Goal: Task Accomplishment & Management: Manage account settings

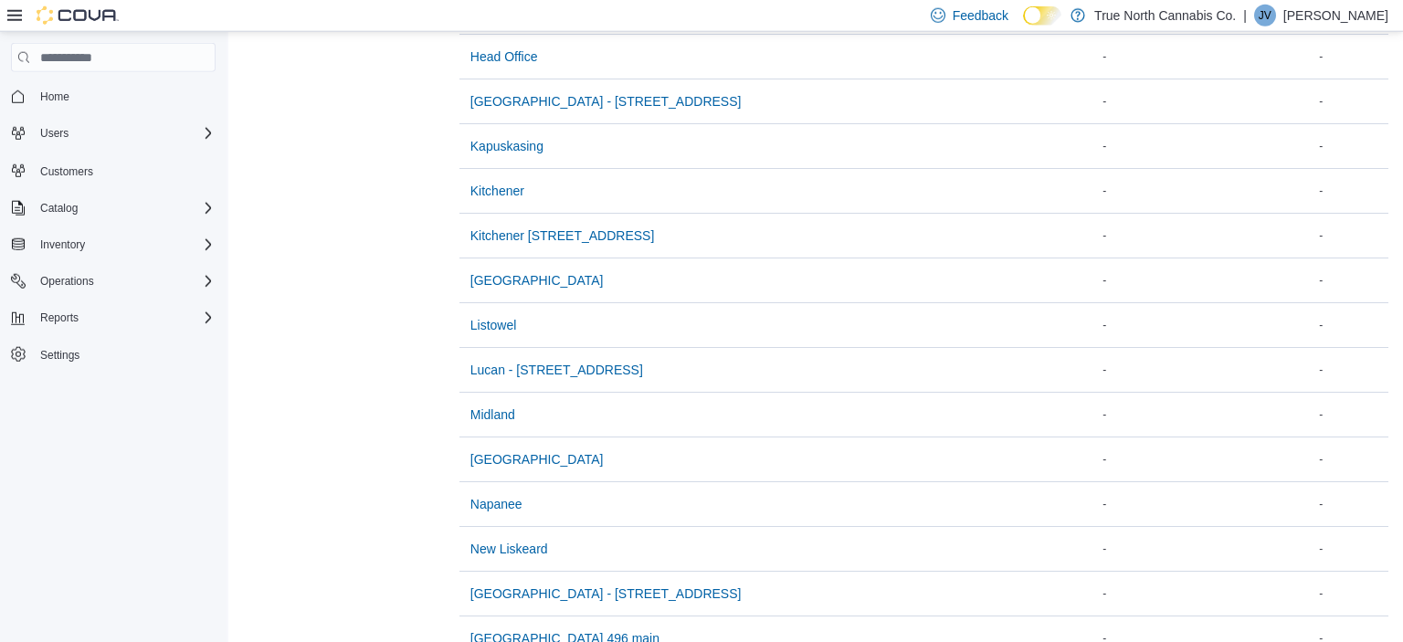
scroll to position [1158, 0]
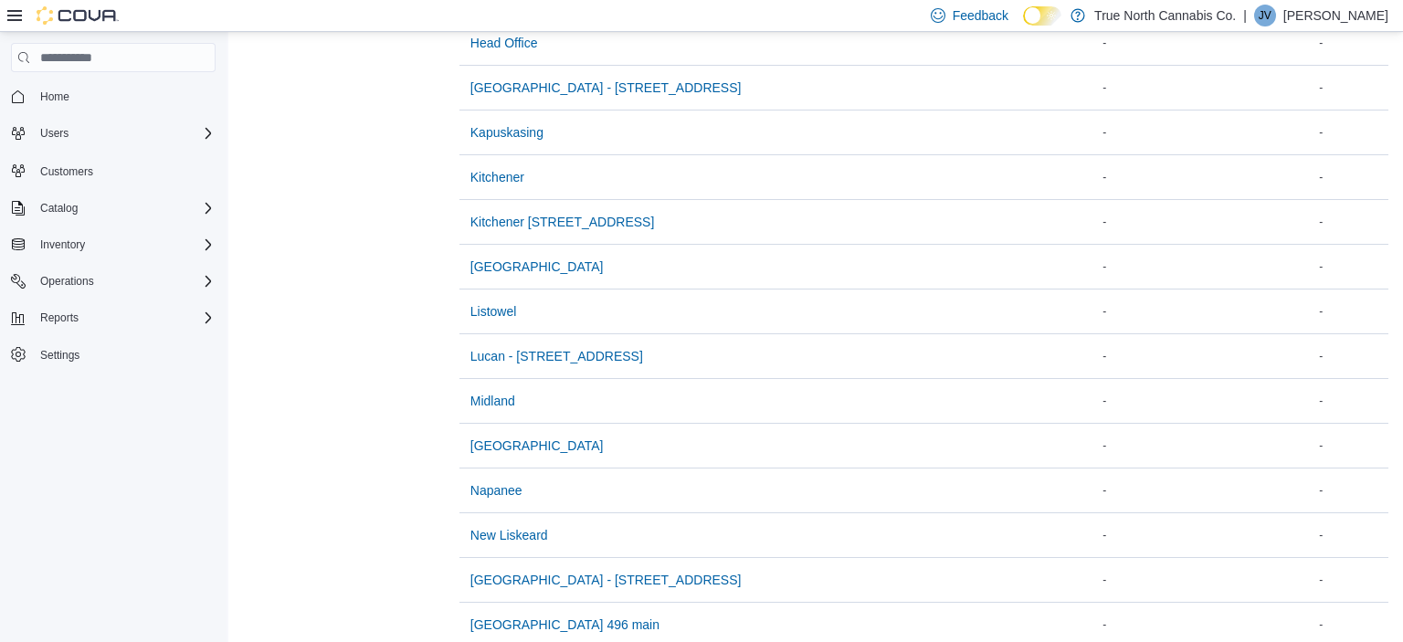
drag, startPoint x: 1398, startPoint y: 638, endPoint x: 1230, endPoint y: 280, distance: 395.7
click at [489, 393] on span "Midland" at bounding box center [493, 401] width 45 height 18
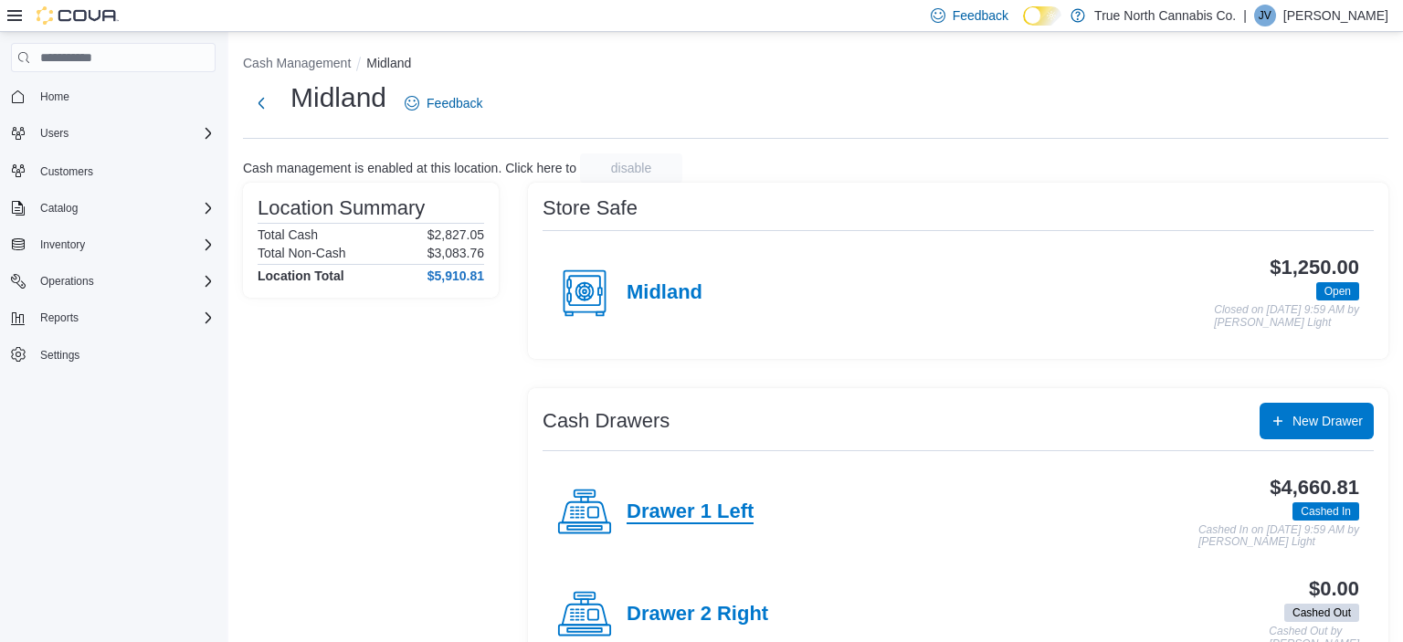
click at [642, 506] on h4 "Drawer 1 Left" at bounding box center [690, 513] width 127 height 24
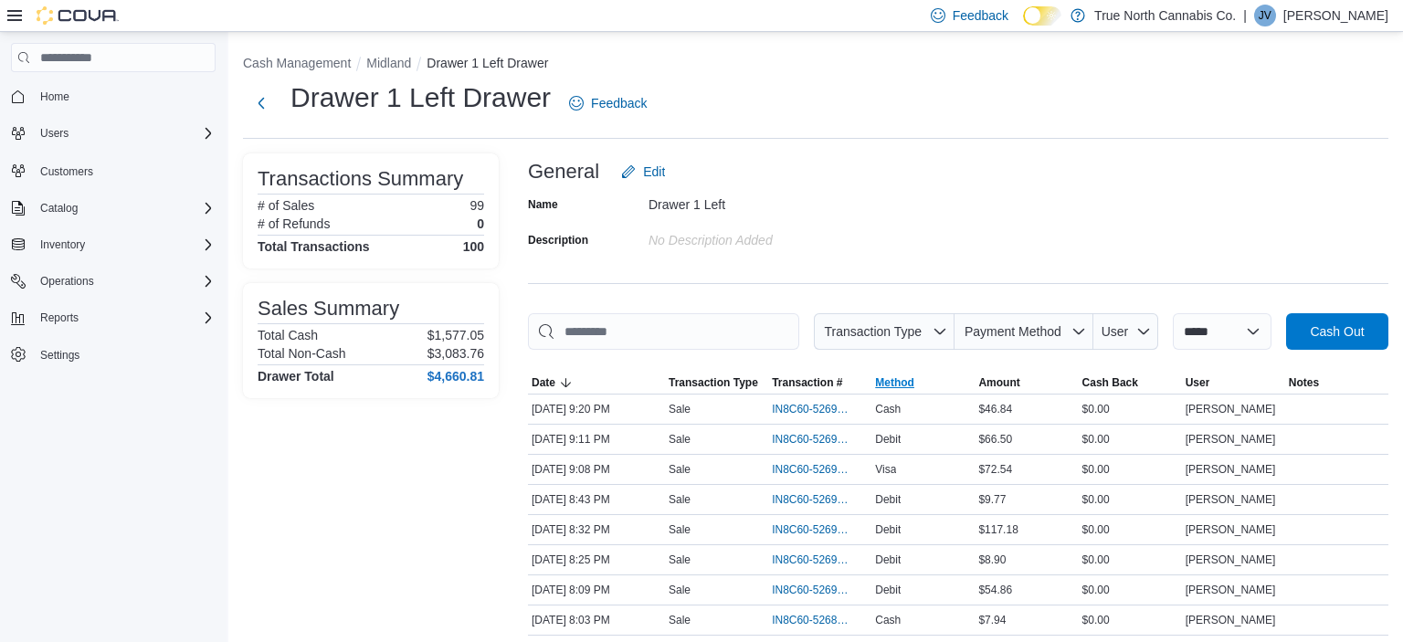
click at [898, 377] on span "Method" at bounding box center [894, 383] width 39 height 15
click at [693, 342] on input "This is a search bar. As you type, the results lower in the page will automatic…" at bounding box center [663, 331] width 271 height 37
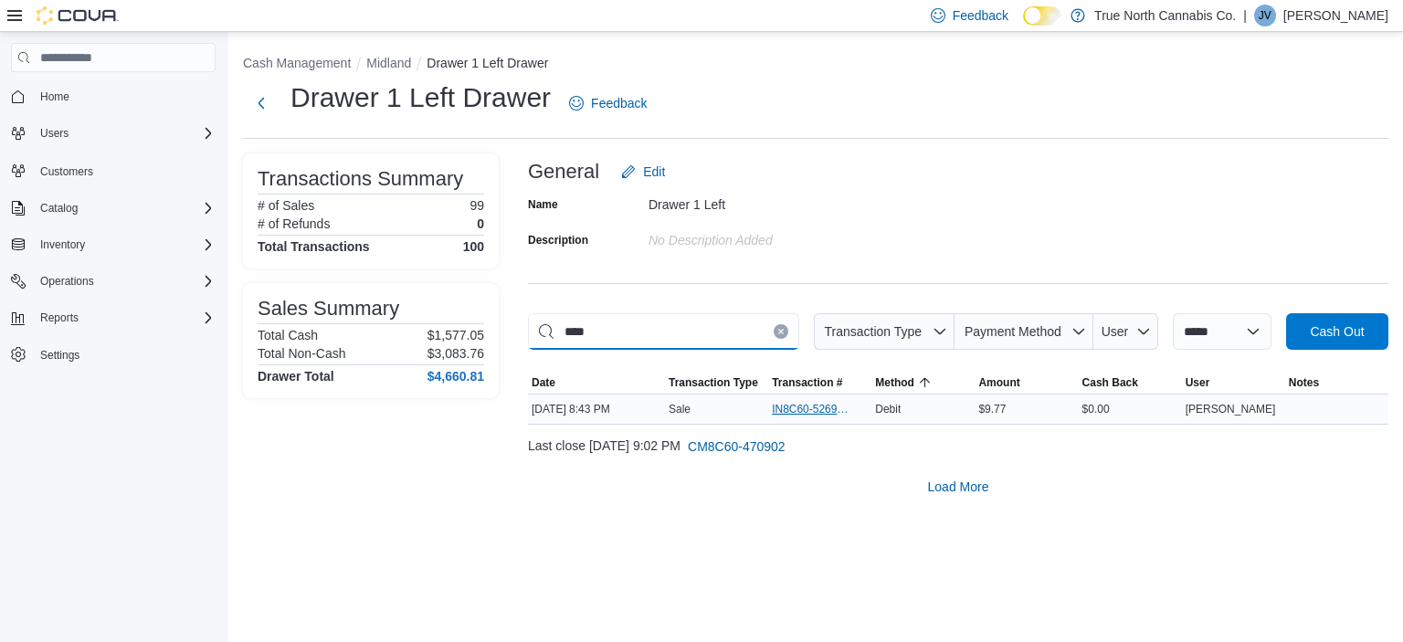
type input "****"
click at [803, 411] on span "IN8C60-5269295" at bounding box center [811, 409] width 78 height 15
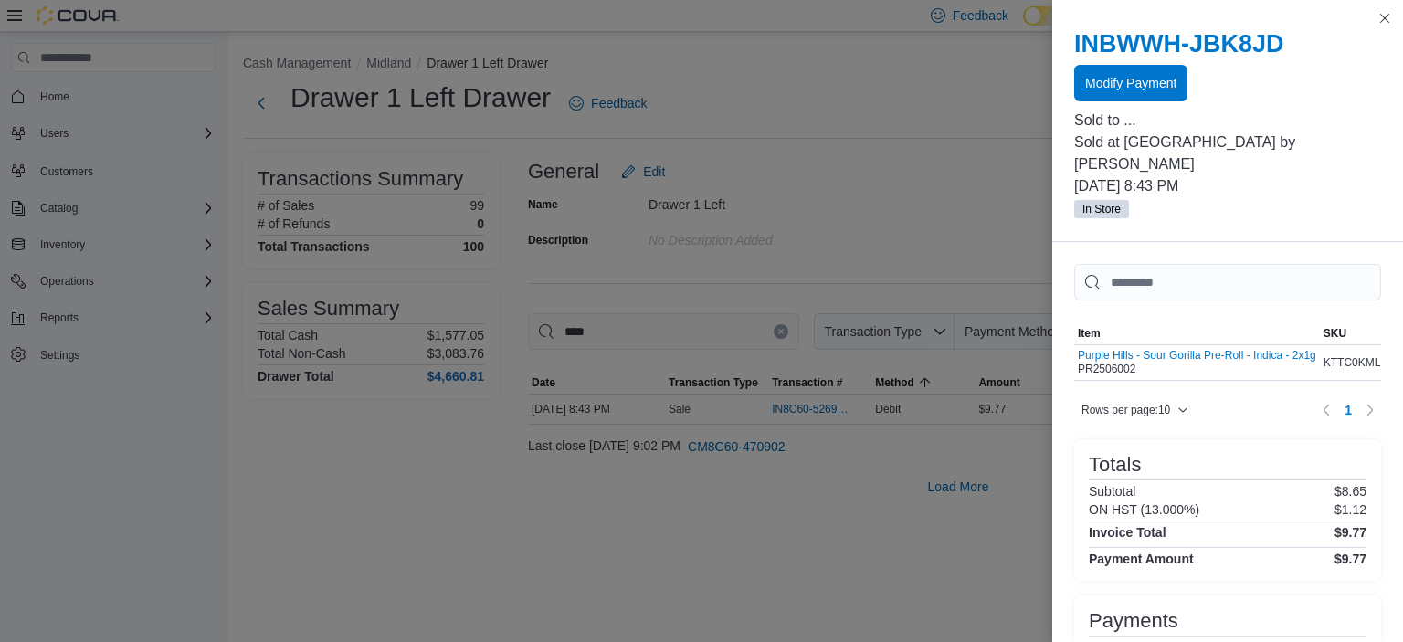
click at [1160, 92] on span "Modify Payment" at bounding box center [1130, 83] width 91 height 18
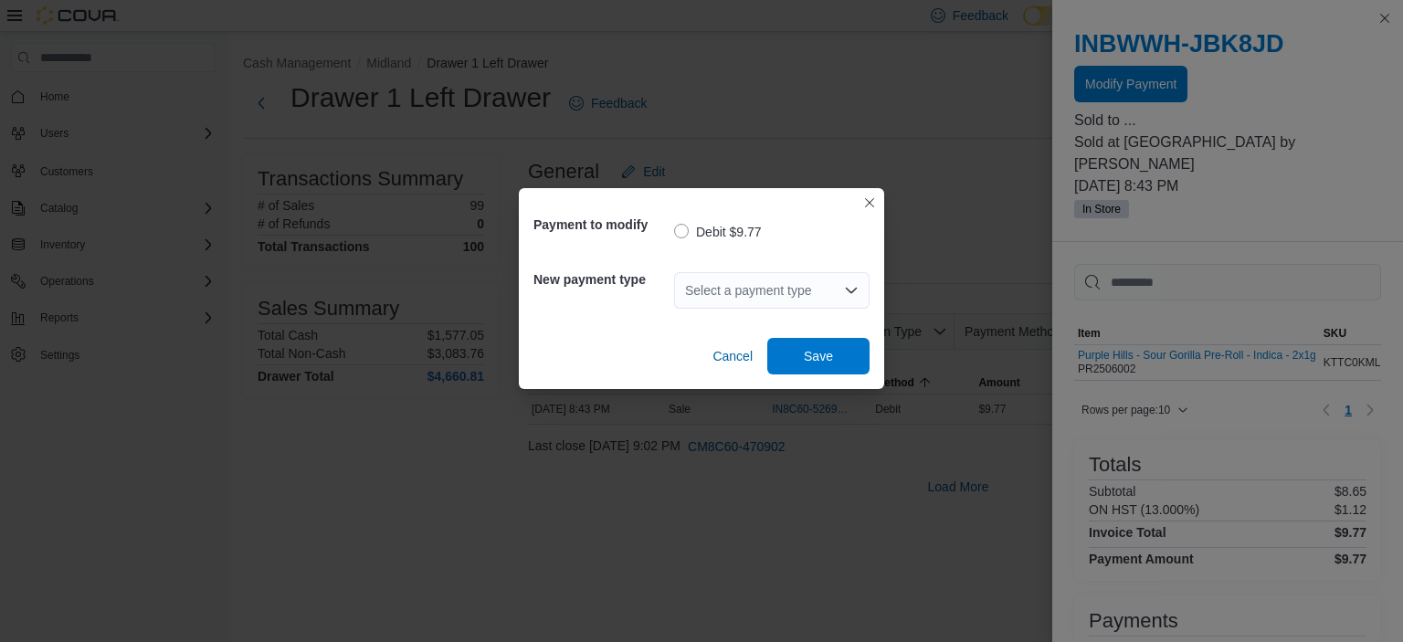
click at [821, 284] on div "Select a payment type" at bounding box center [772, 290] width 196 height 37
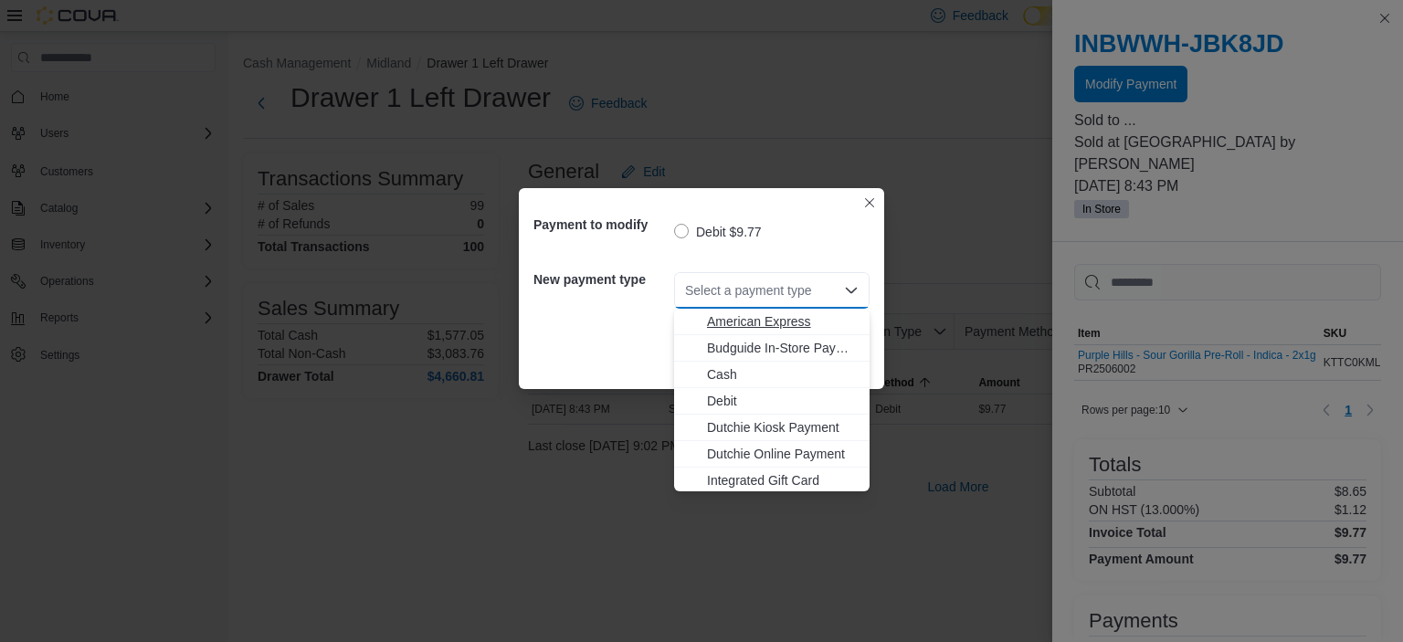
click at [808, 319] on span "American Express" at bounding box center [783, 321] width 152 height 18
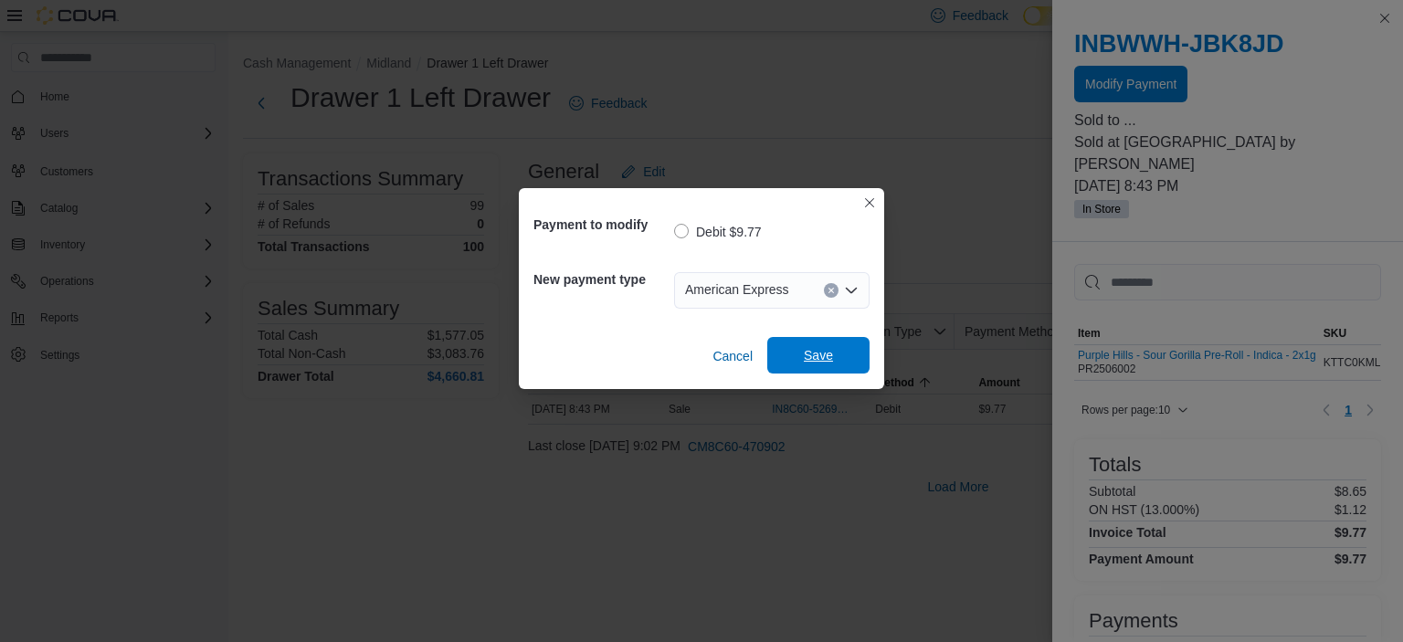
click at [813, 355] on span "Save" at bounding box center [818, 355] width 29 height 18
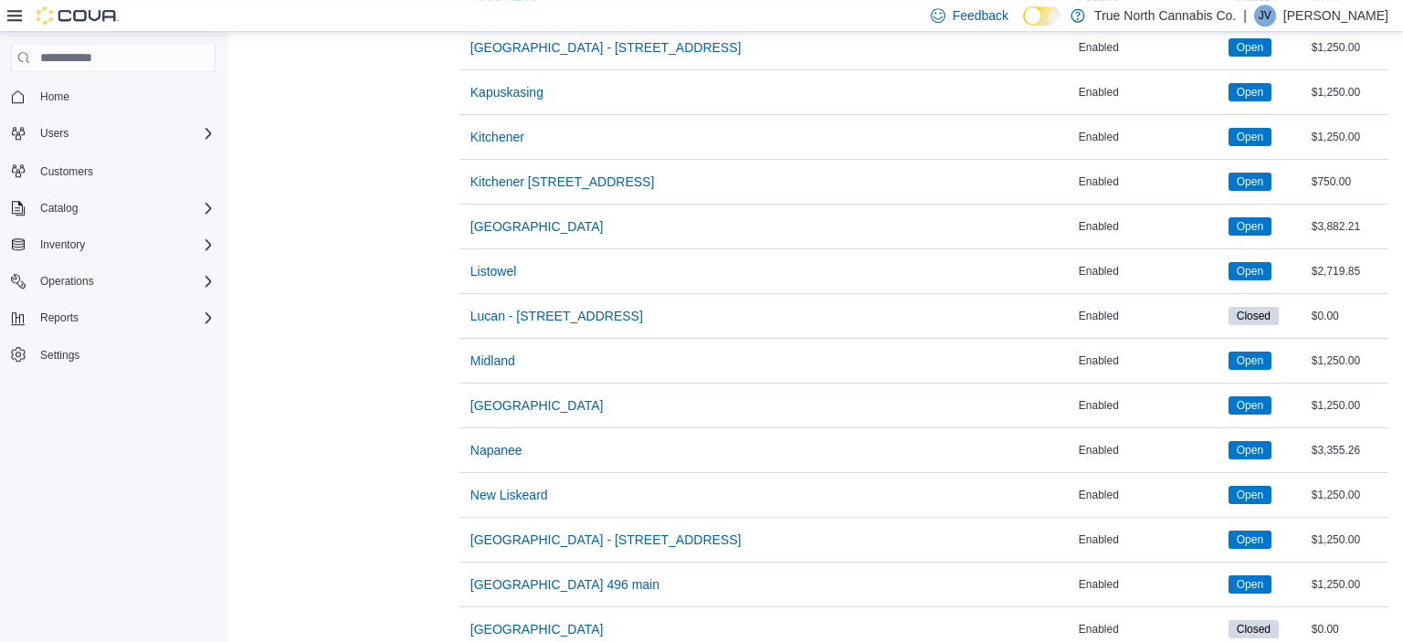
drag, startPoint x: 1402, startPoint y: 637, endPoint x: 1165, endPoint y: 239, distance: 462.6
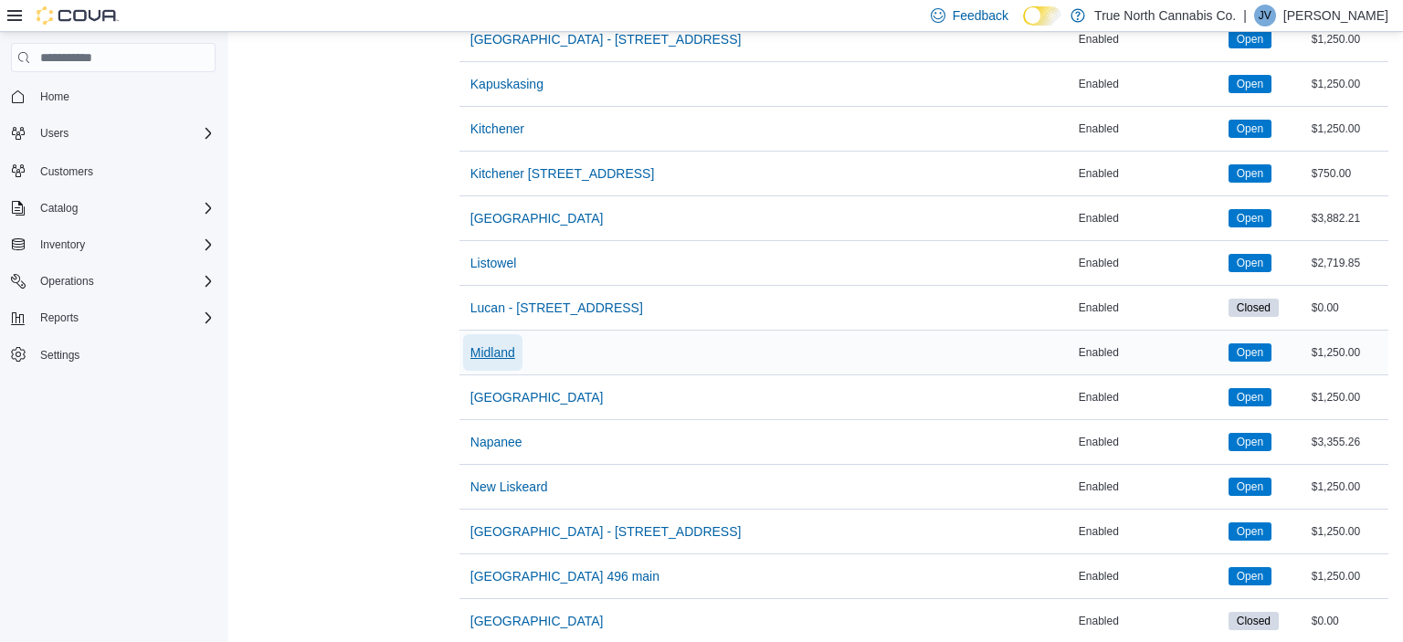
click at [490, 345] on span "Midland" at bounding box center [493, 353] width 45 height 18
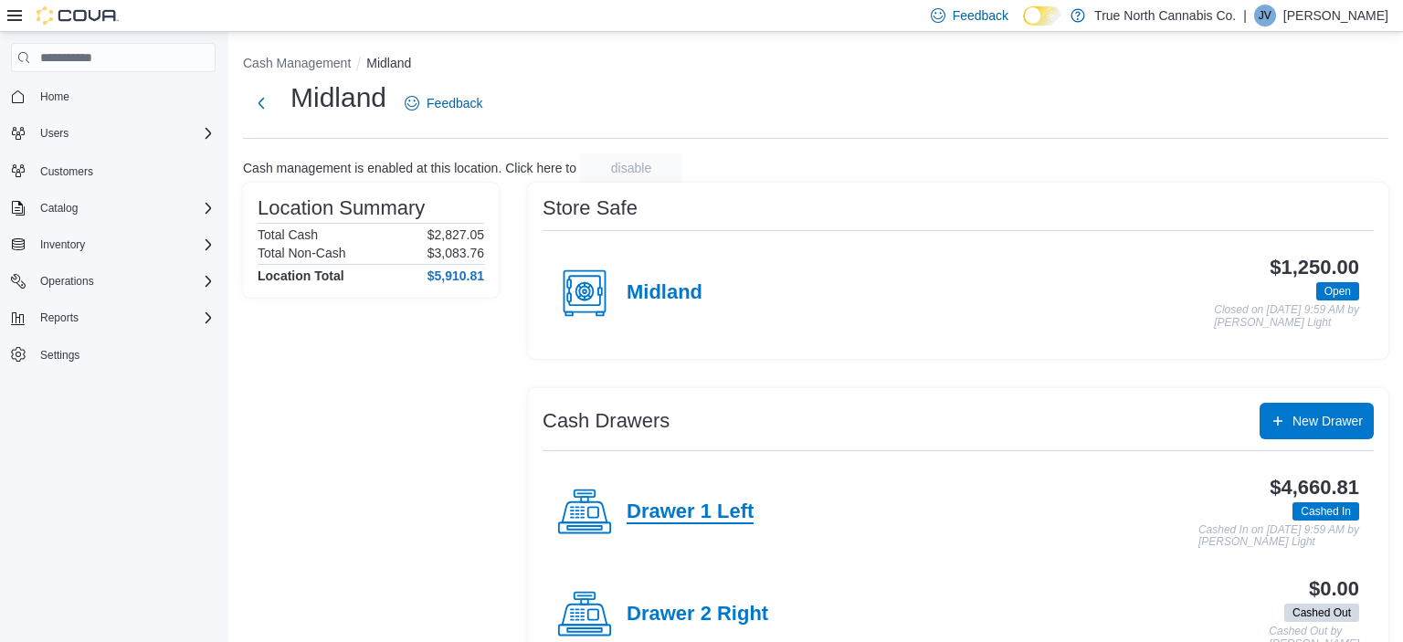
click at [700, 514] on h4 "Drawer 1 Left" at bounding box center [690, 513] width 127 height 24
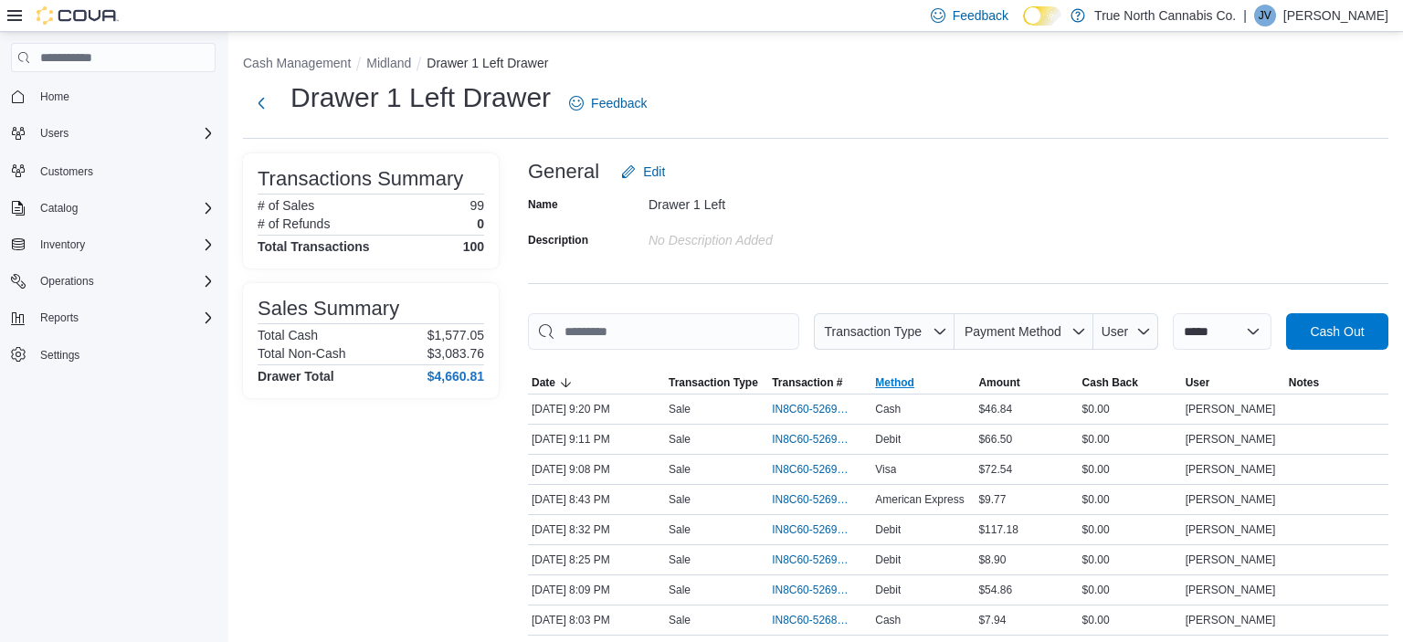
click at [905, 386] on span "Method" at bounding box center [894, 383] width 39 height 15
click at [718, 334] on input "This is a search bar. As you type, the results lower in the page will automatic…" at bounding box center [663, 331] width 271 height 37
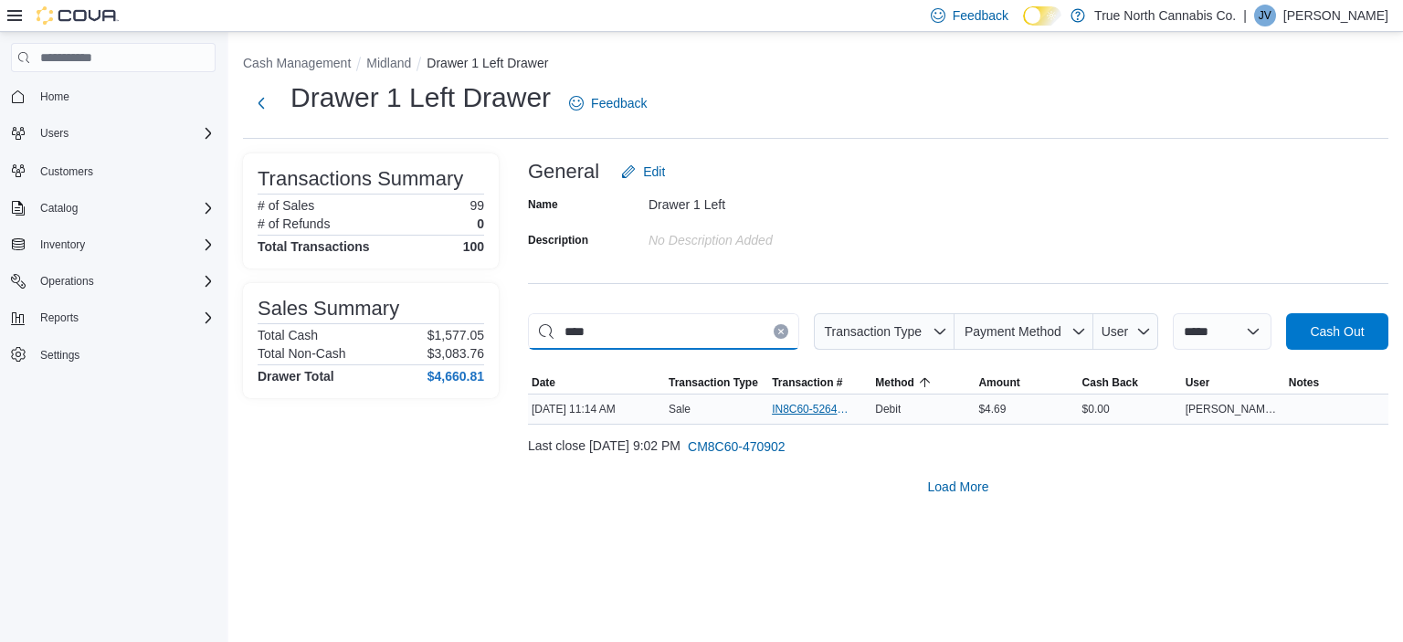
type input "****"
click at [788, 408] on span "IN8C60-5264990" at bounding box center [811, 409] width 78 height 15
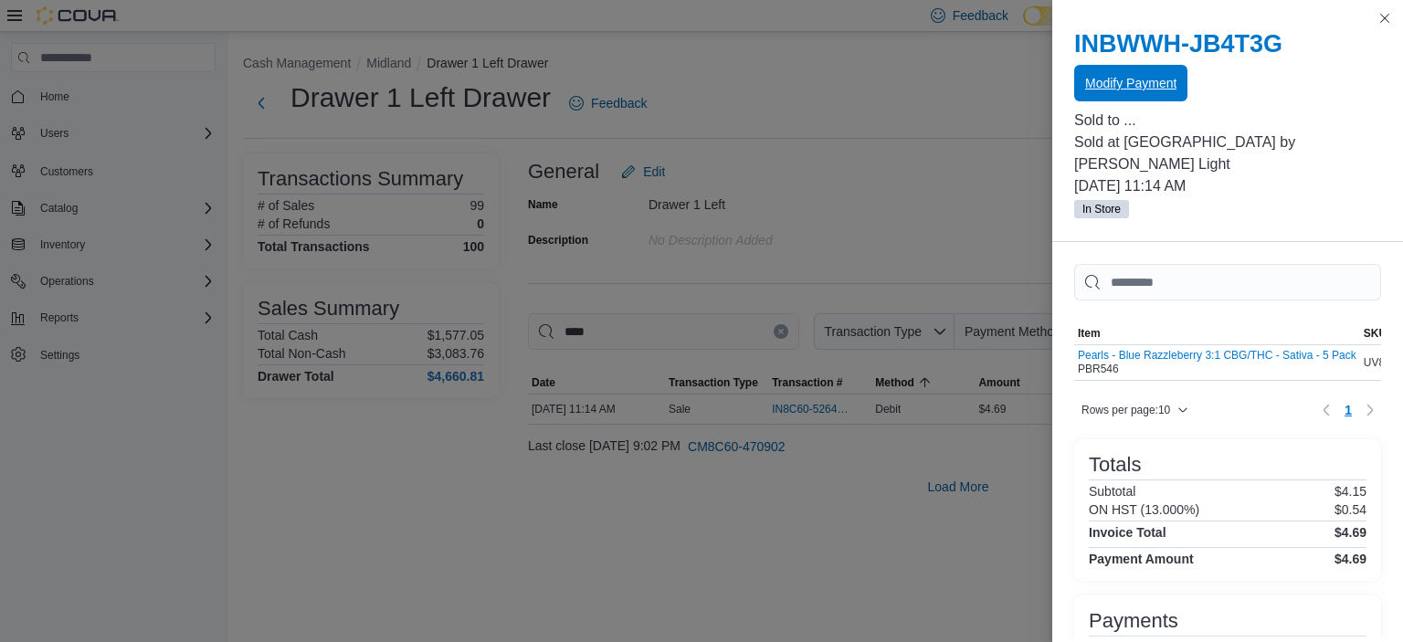
click at [1135, 80] on span "Modify Payment" at bounding box center [1130, 83] width 91 height 18
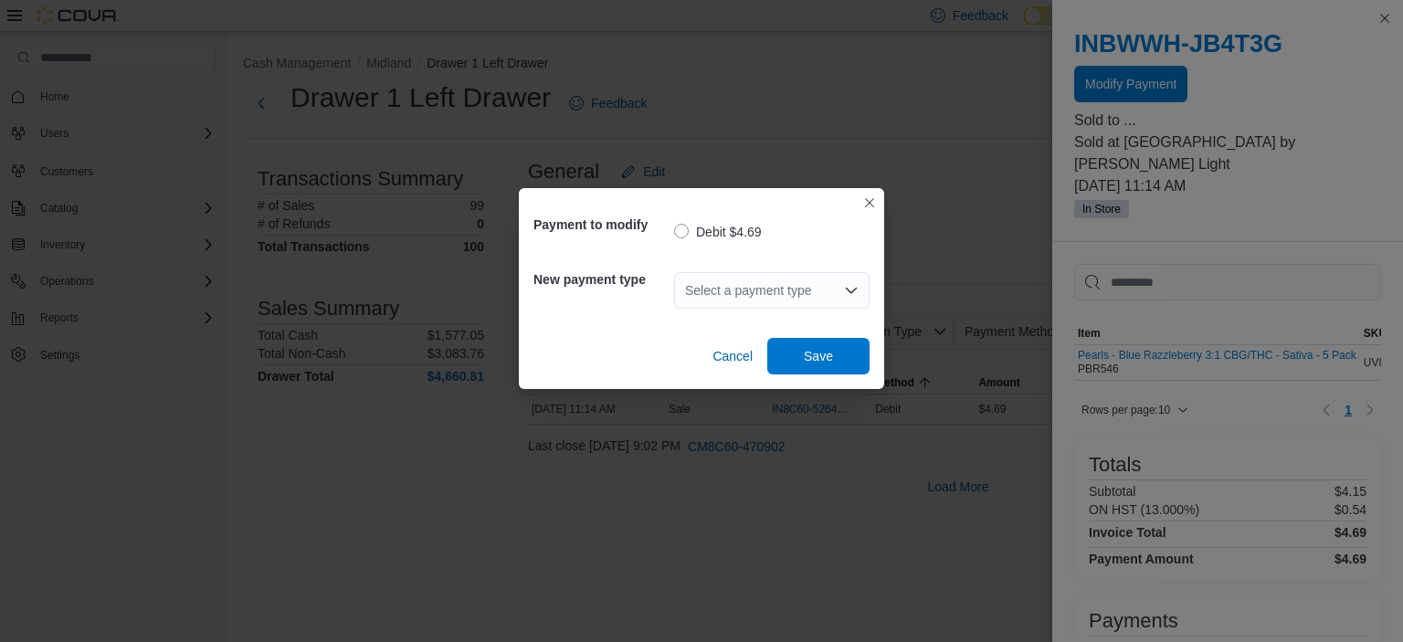
click at [778, 291] on div "Select a payment type" at bounding box center [772, 290] width 196 height 37
type input "*"
click at [747, 321] on span "V isa" at bounding box center [783, 321] width 152 height 18
click at [818, 355] on span "Save" at bounding box center [818, 355] width 29 height 18
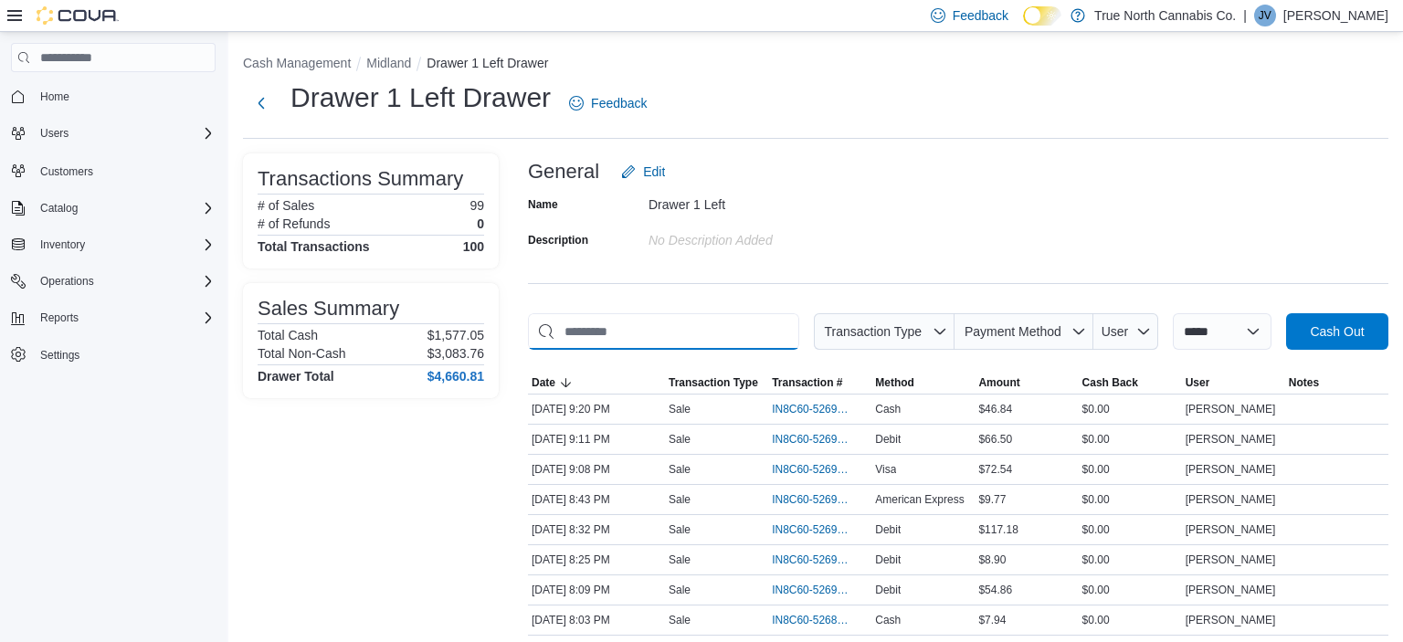
click at [613, 326] on input "This is a search bar. As you type, the results lower in the page will automatic…" at bounding box center [663, 331] width 271 height 37
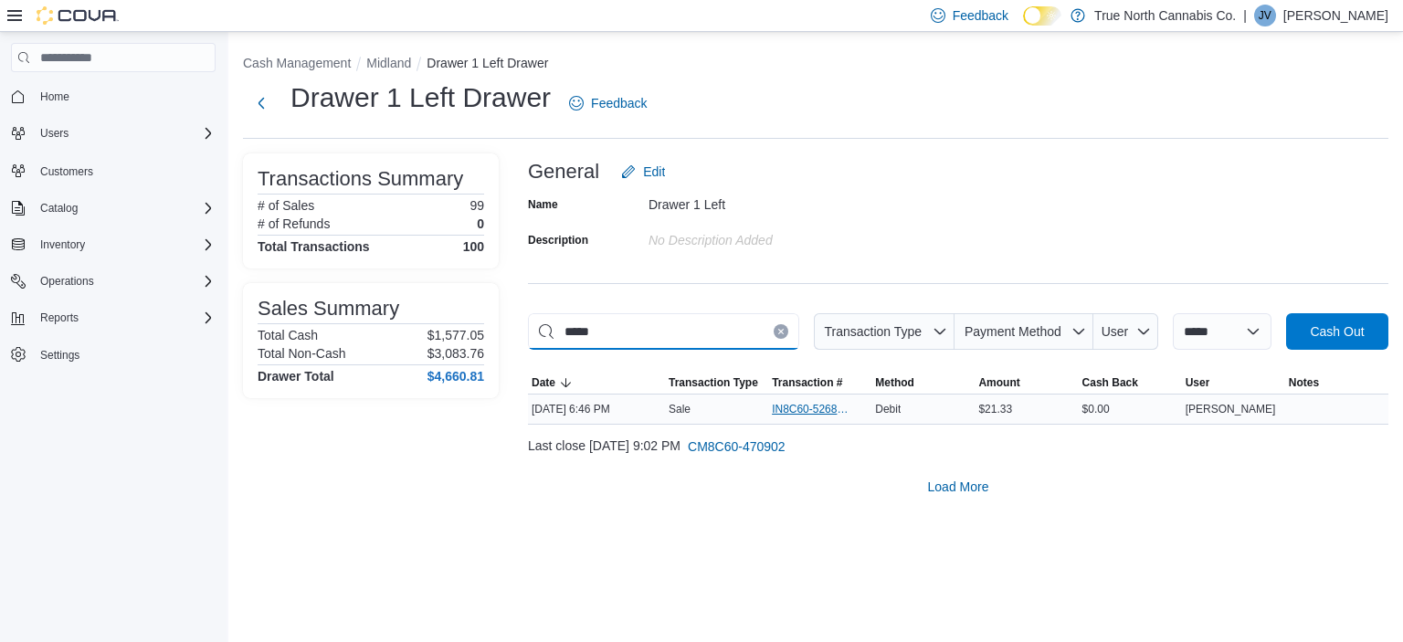
type input "*****"
click at [803, 415] on span "IN8C60-5268338" at bounding box center [811, 409] width 78 height 15
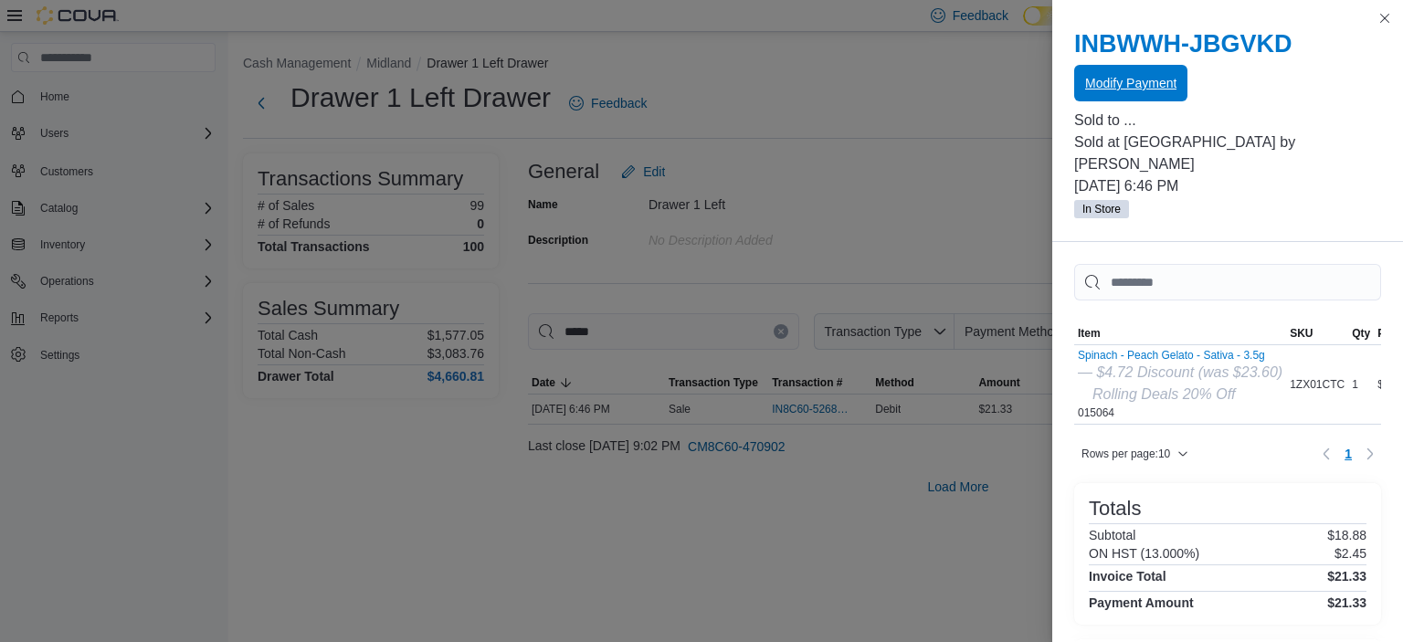
click at [1118, 81] on span "Modify Payment" at bounding box center [1130, 83] width 91 height 18
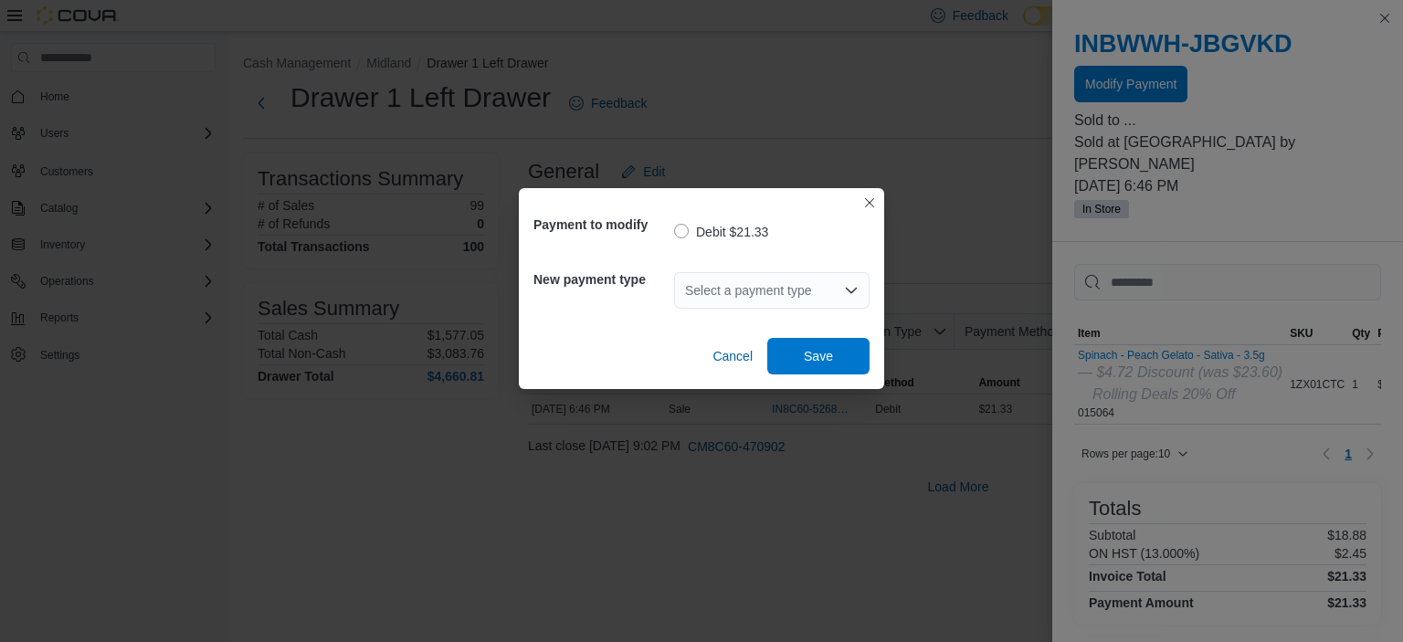
click at [766, 295] on div "Select a payment type" at bounding box center [772, 290] width 196 height 37
type input "*"
click at [757, 319] on span "V isa" at bounding box center [783, 321] width 152 height 18
click at [802, 352] on span "Save" at bounding box center [818, 355] width 80 height 37
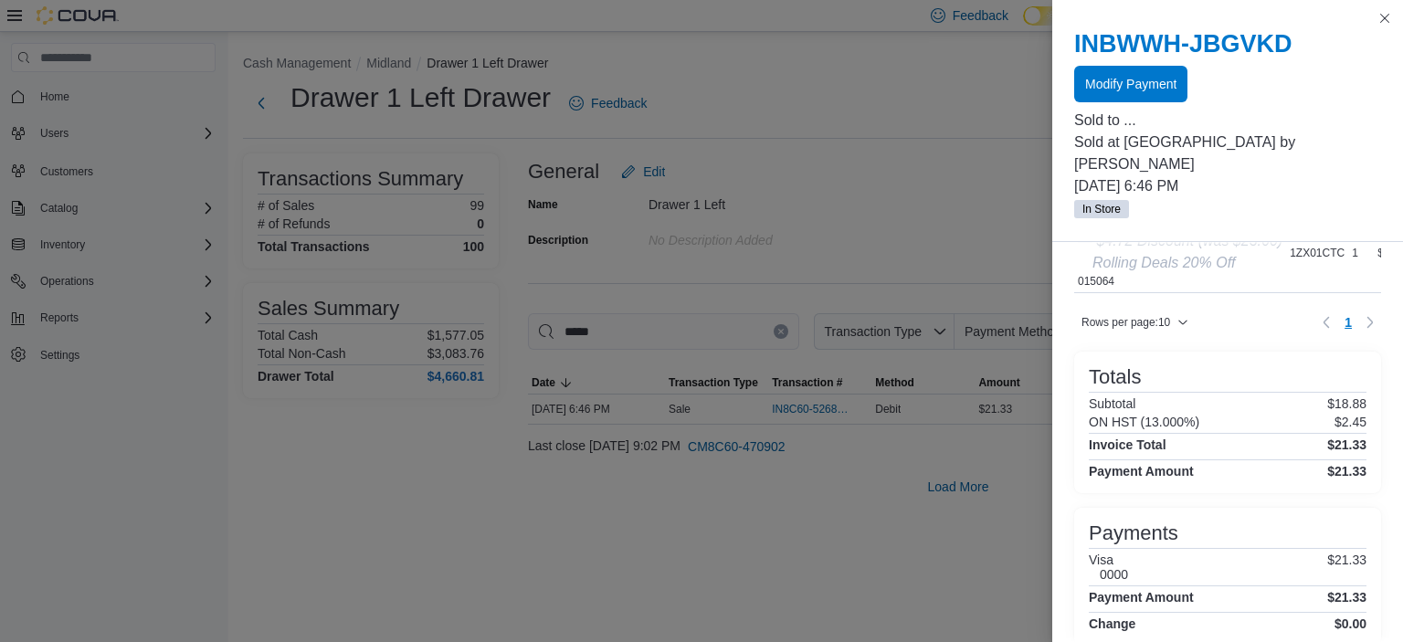
scroll to position [150, 0]
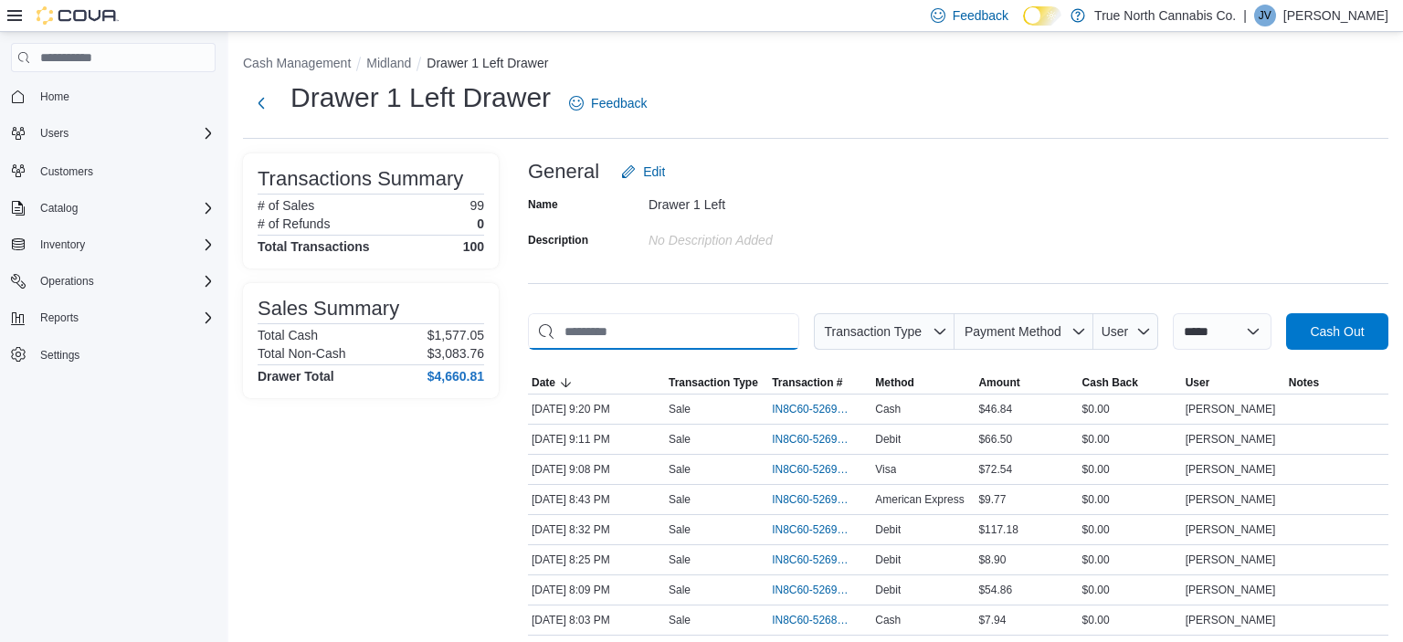
click at [641, 323] on input "This is a search bar. As you type, the results lower in the page will automatic…" at bounding box center [663, 331] width 271 height 37
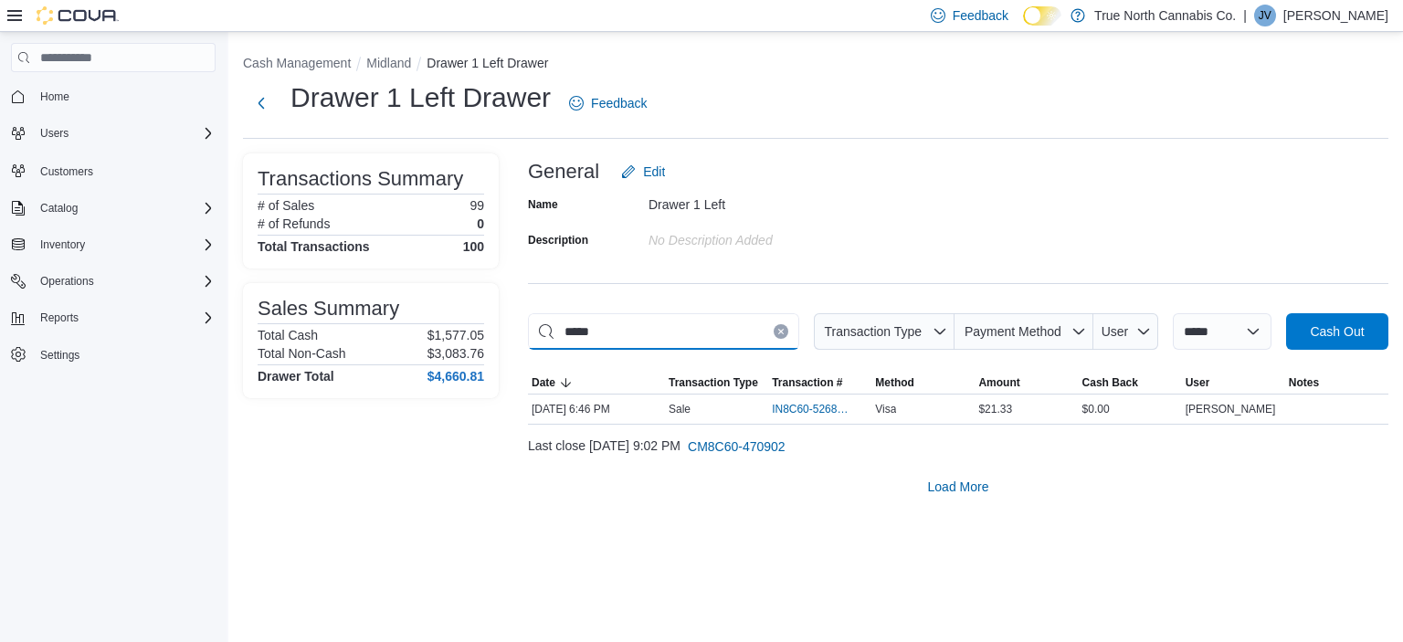
type input "*****"
click at [778, 330] on icon "Clear input" at bounding box center [781, 331] width 7 height 7
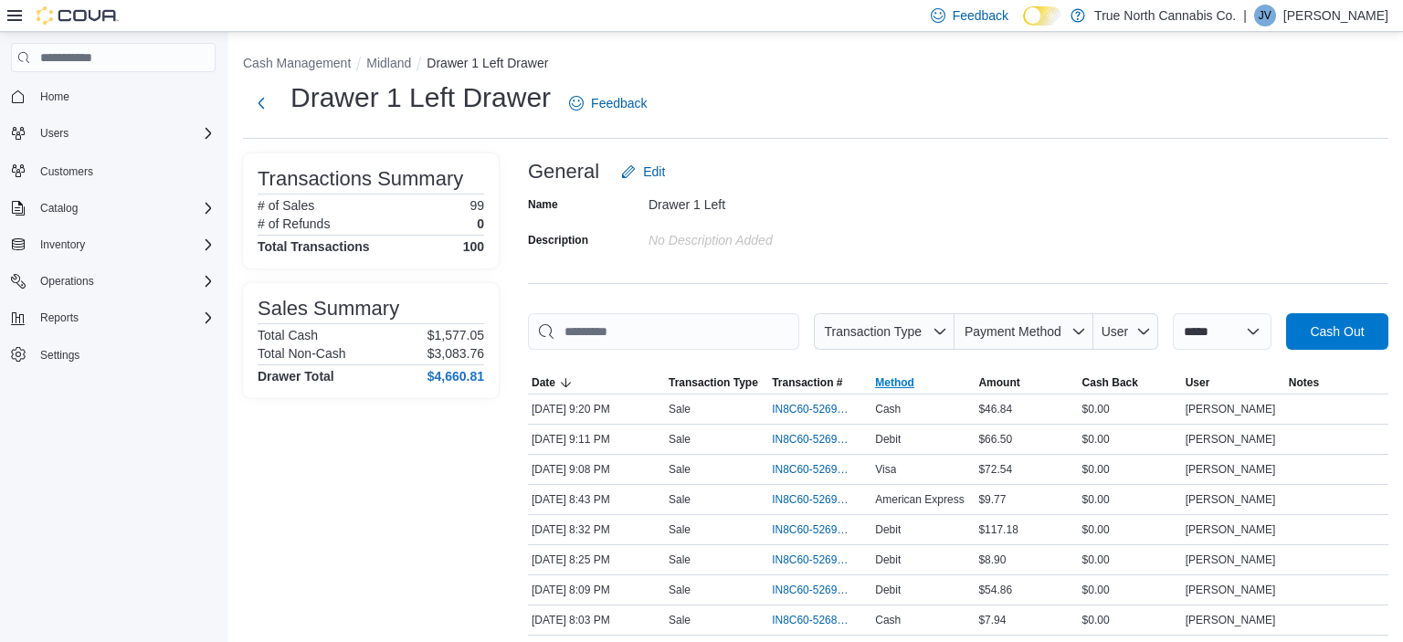
click at [886, 386] on span "Method" at bounding box center [894, 383] width 39 height 15
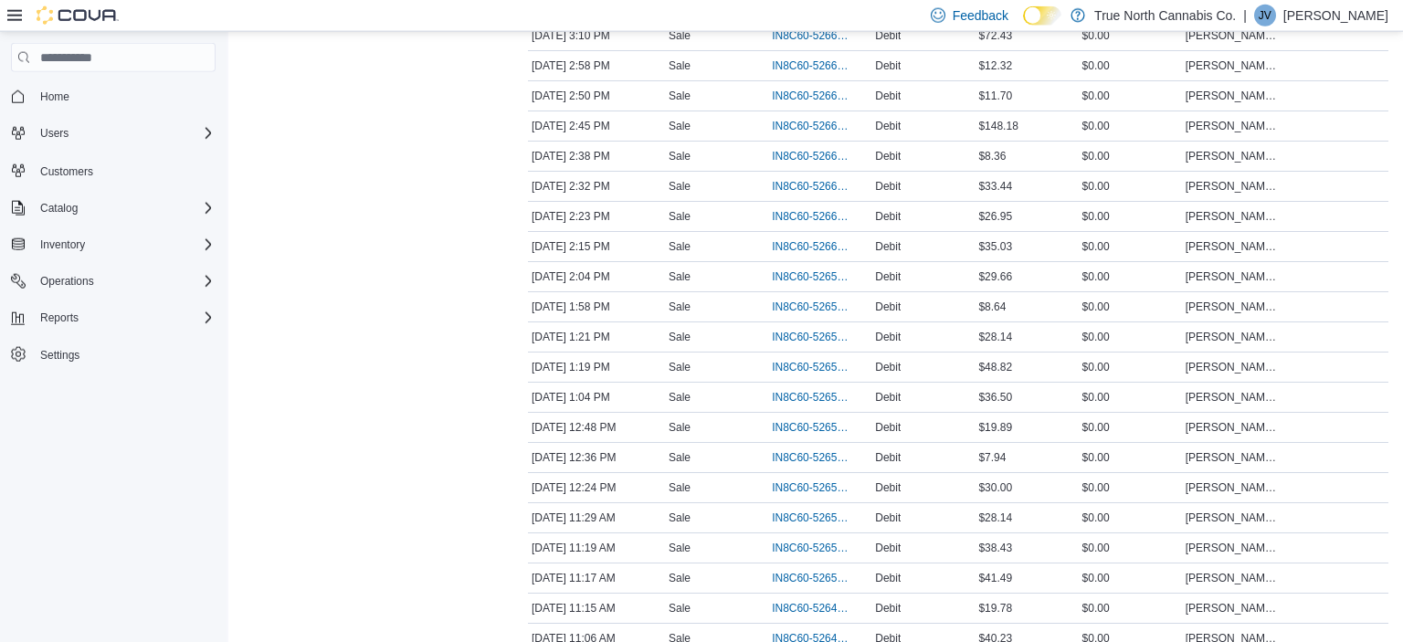
scroll to position [2851, 0]
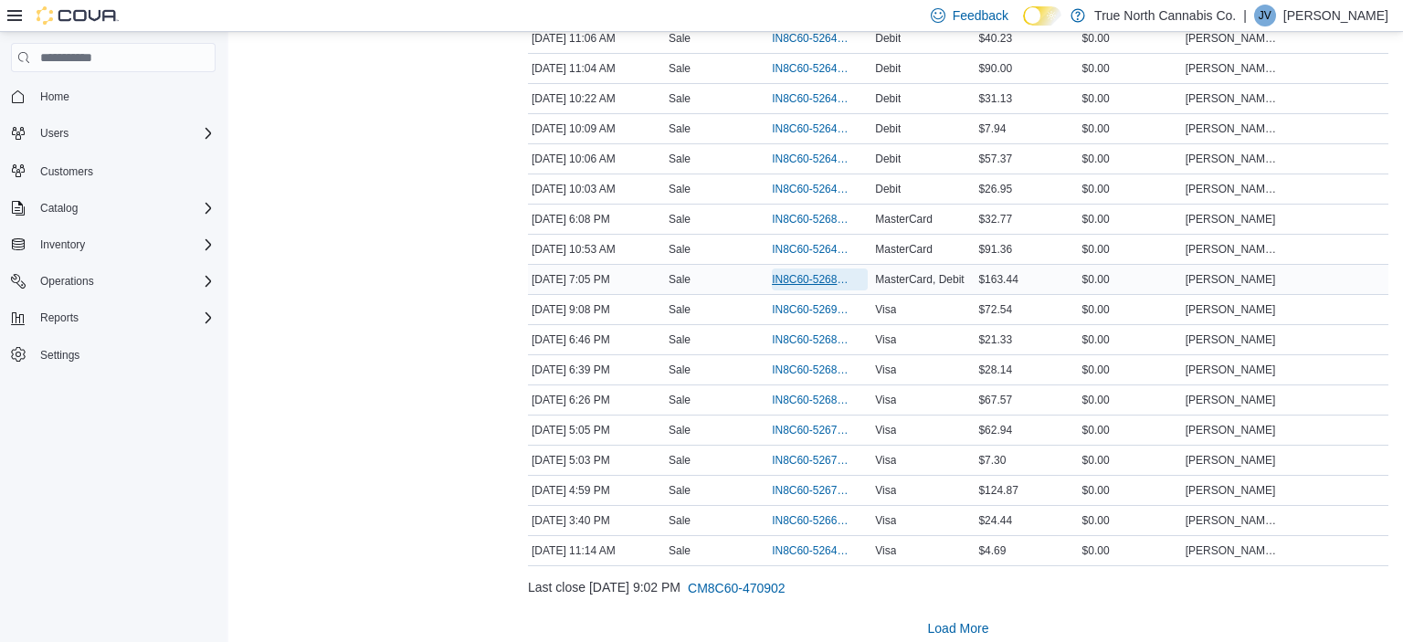
click at [824, 272] on span "IN8C60-5268515" at bounding box center [811, 279] width 78 height 15
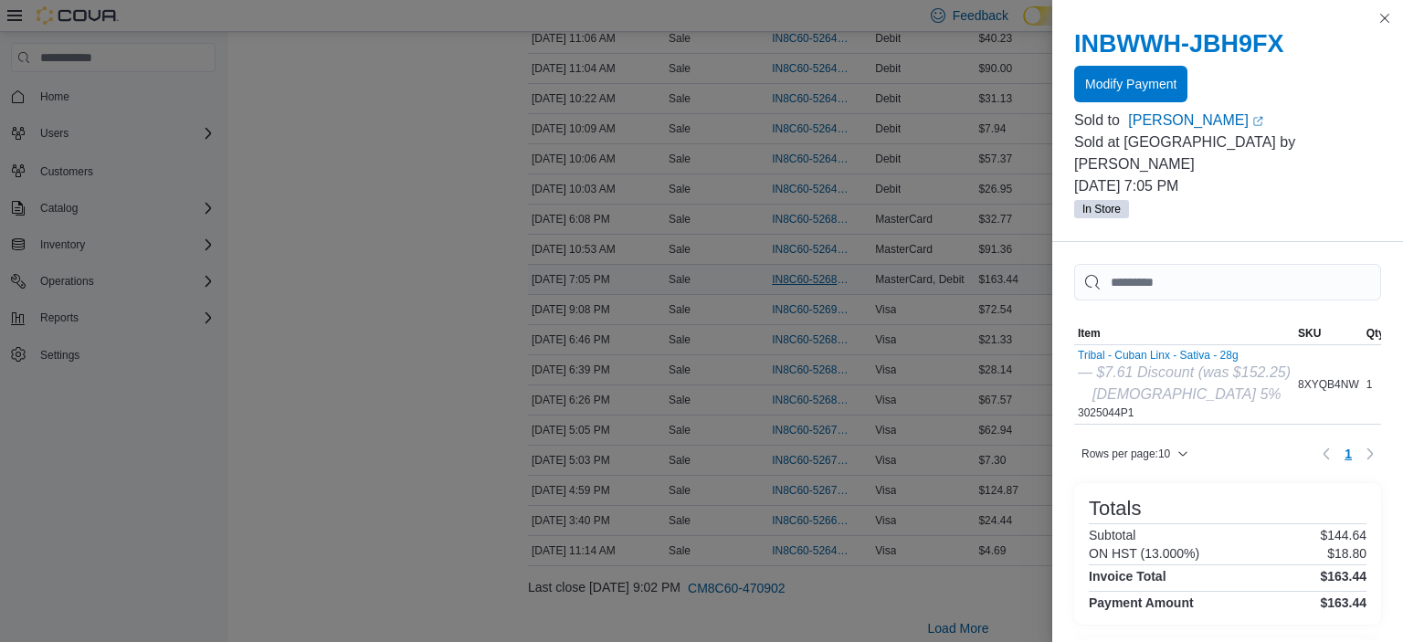
scroll to position [150, 0]
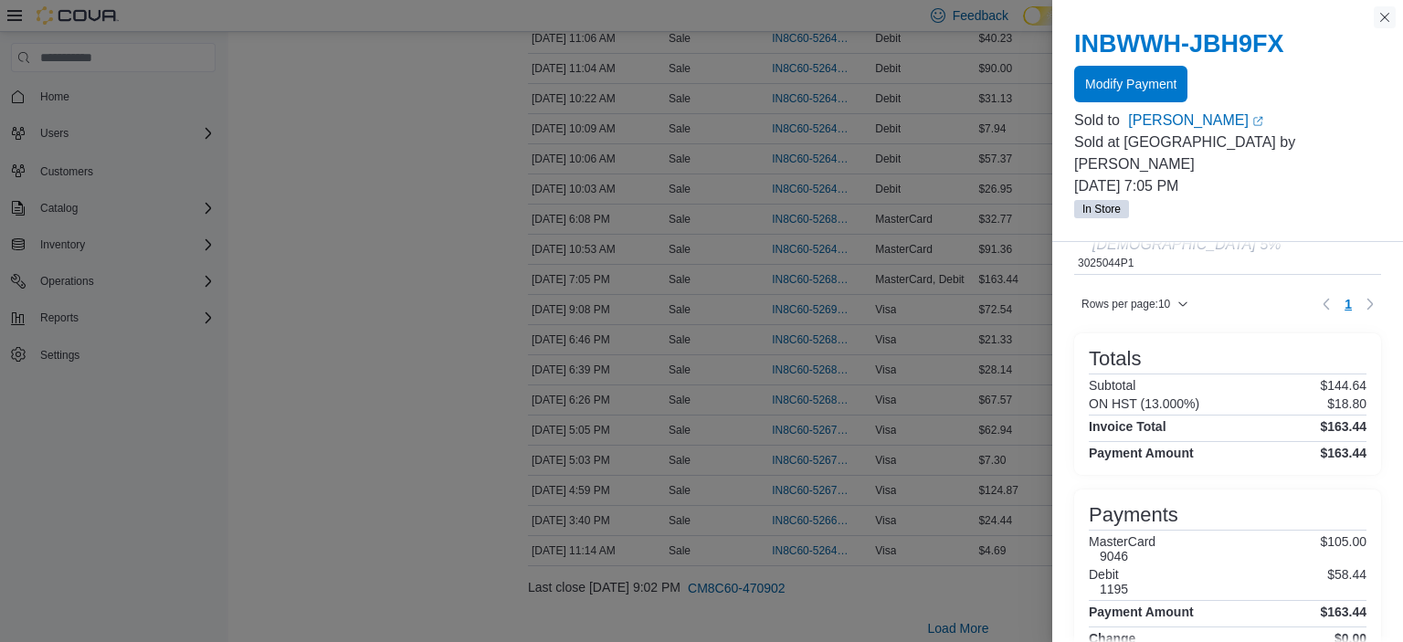
click at [1386, 19] on button "Close this dialog" at bounding box center [1385, 17] width 22 height 22
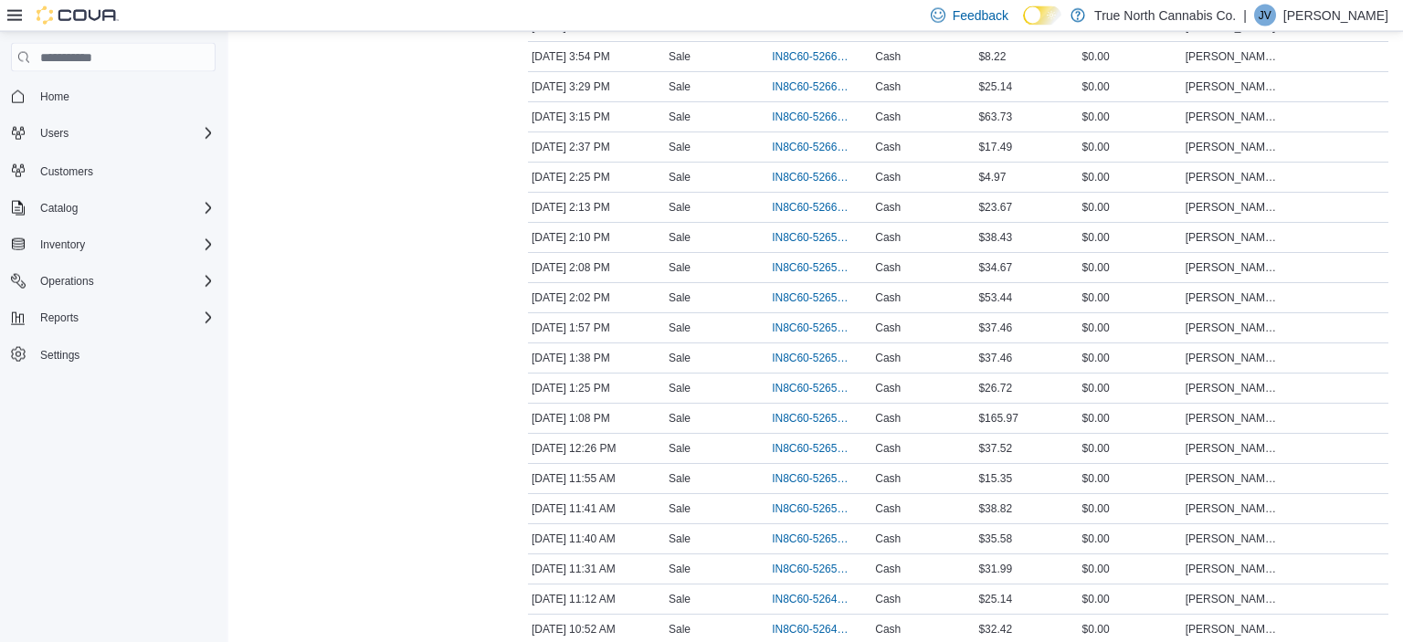
scroll to position [0, 0]
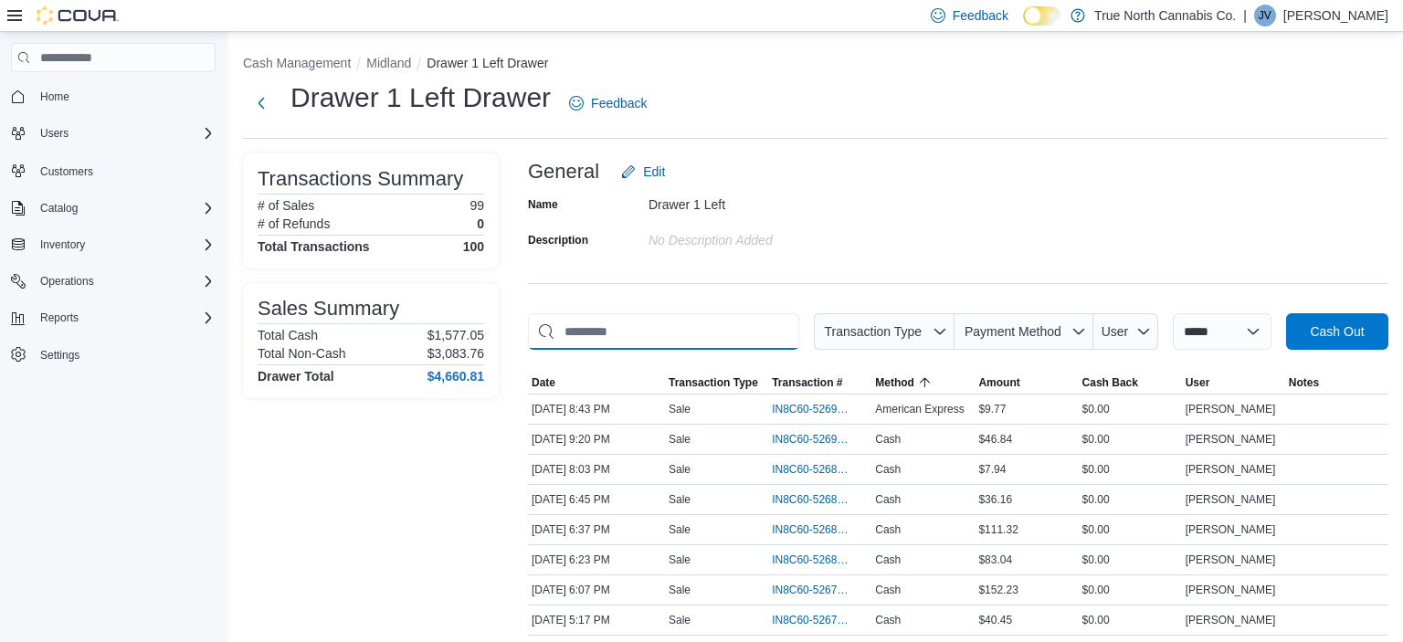
click at [725, 326] on input "This is a search bar. As you type, the results lower in the page will automatic…" at bounding box center [663, 331] width 271 height 37
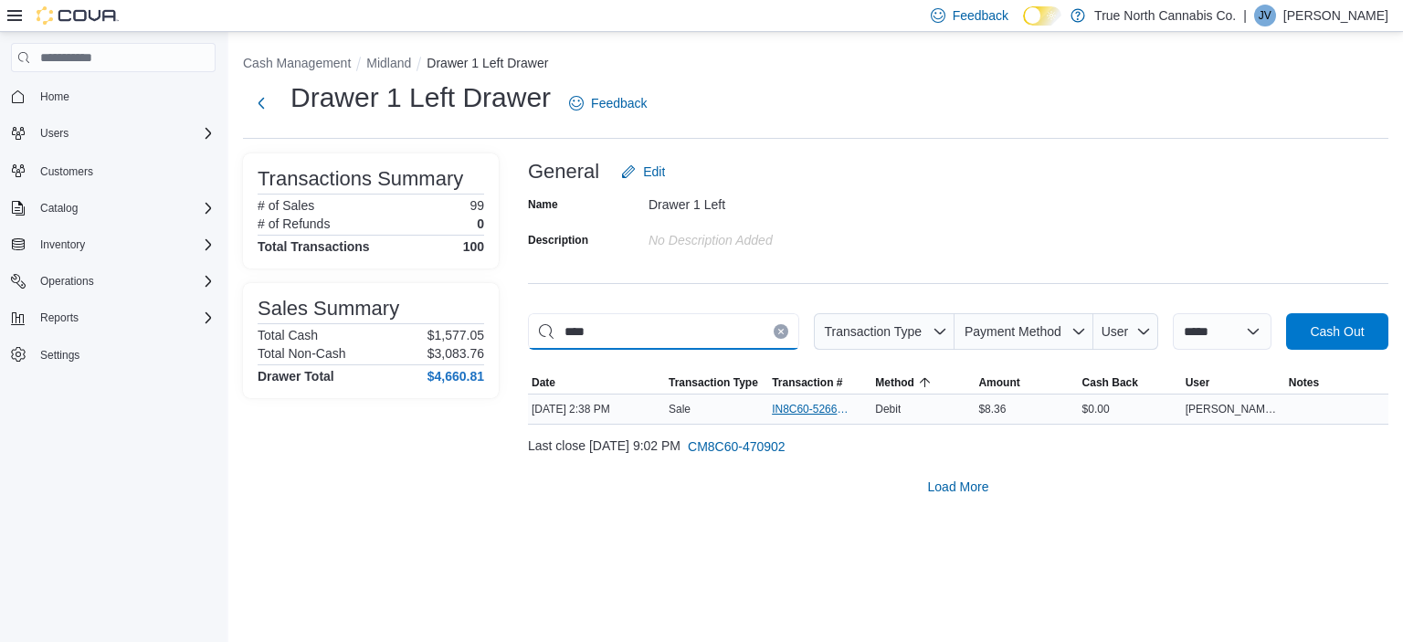
type input "****"
click at [801, 408] on span "IN8C60-5266200" at bounding box center [811, 409] width 78 height 15
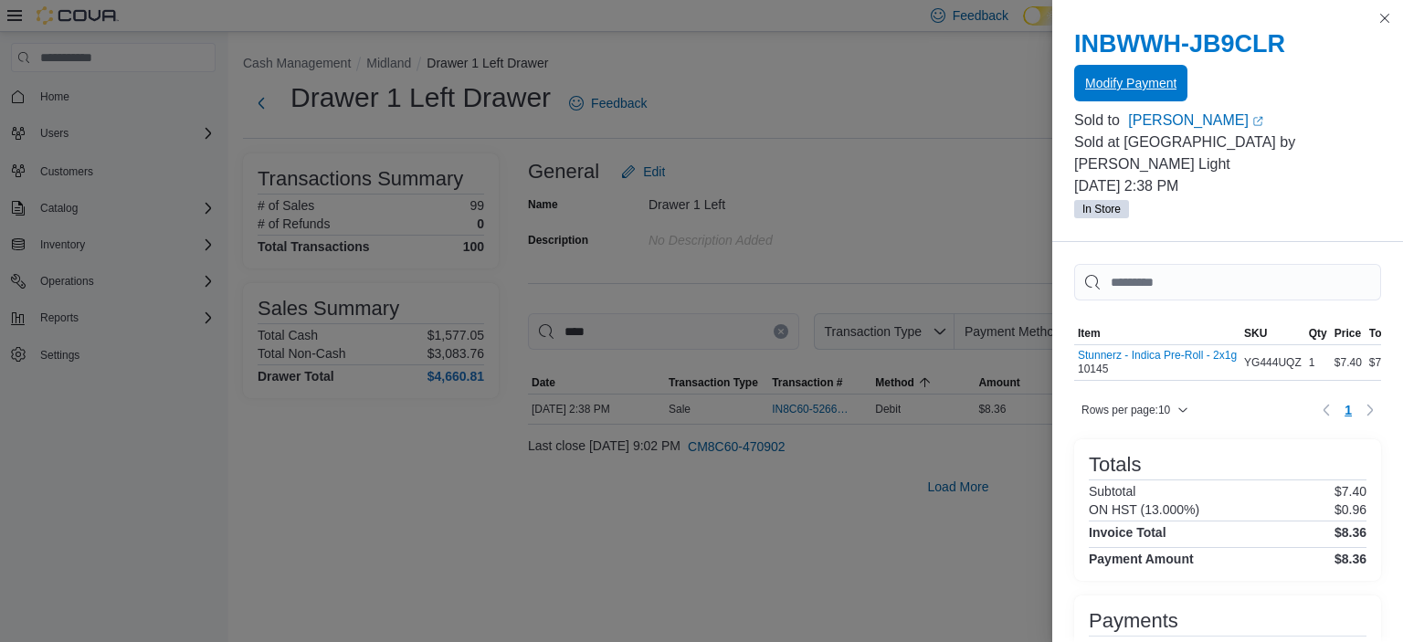
click at [1120, 86] on span "Modify Payment" at bounding box center [1130, 83] width 91 height 18
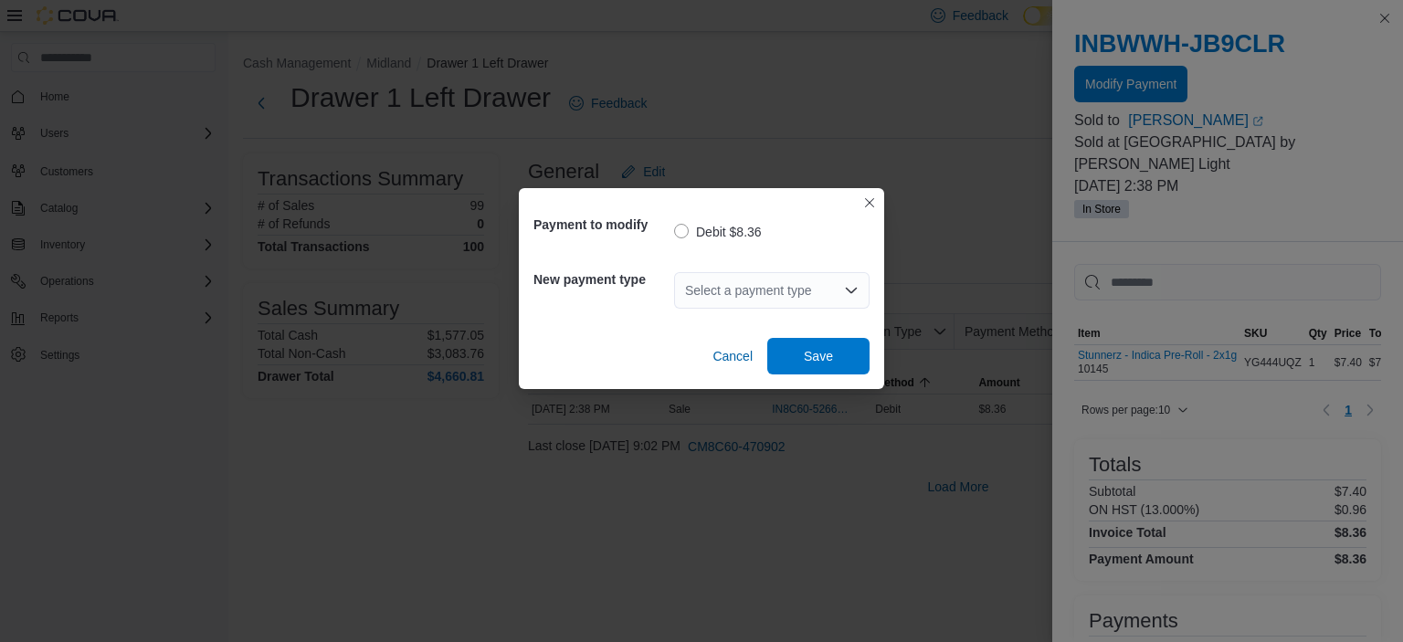
click at [785, 292] on div "Select a payment type" at bounding box center [772, 290] width 196 height 37
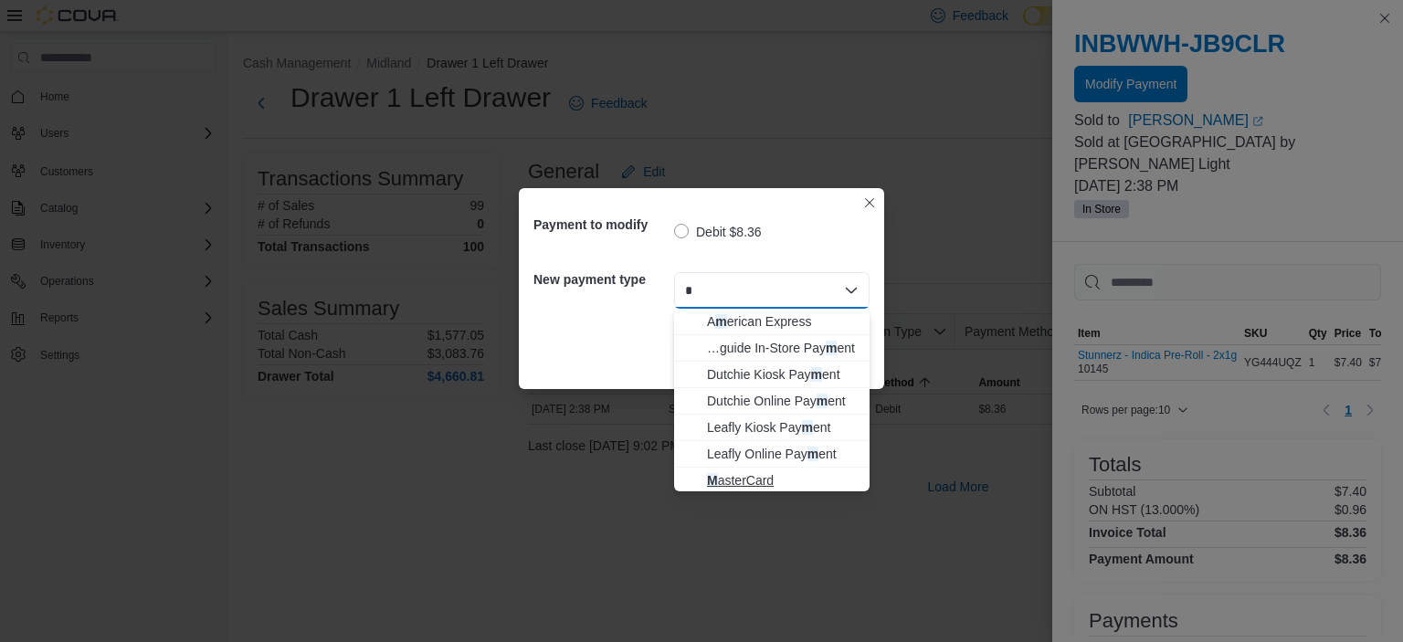
type input "*"
click at [767, 483] on span "M asterCard" at bounding box center [783, 480] width 152 height 18
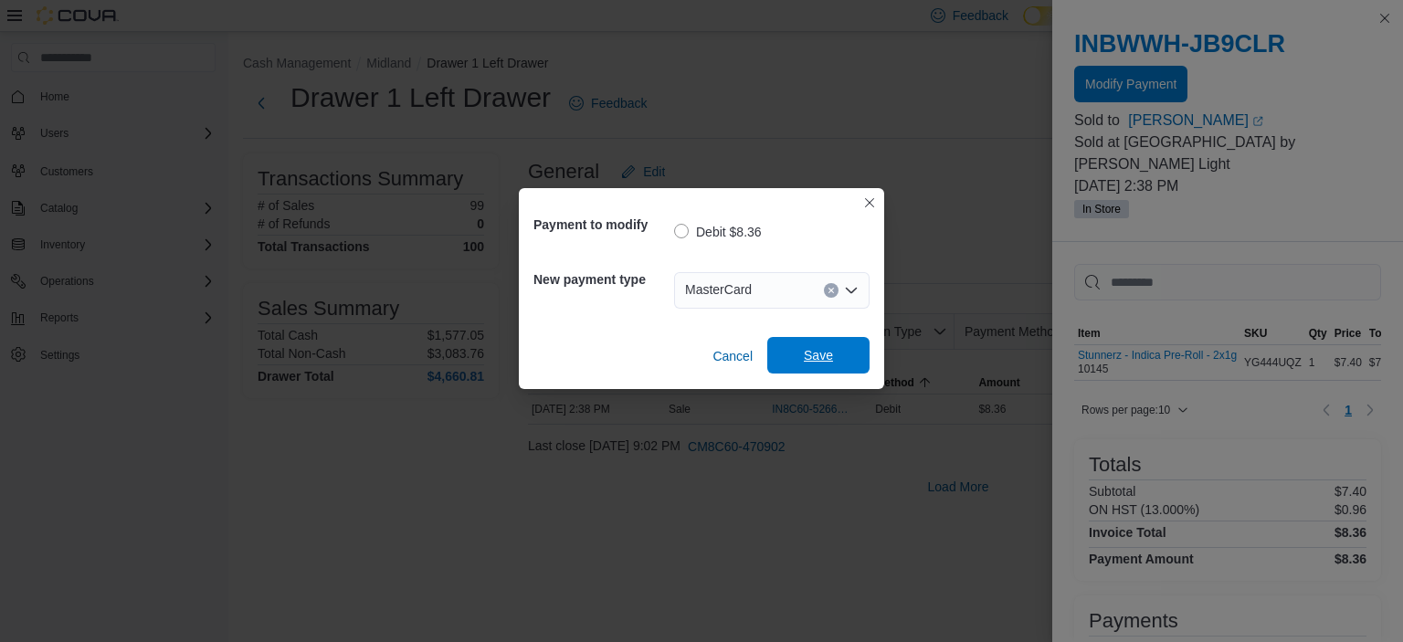
click at [820, 362] on span "Save" at bounding box center [818, 355] width 29 height 18
